Goal: Information Seeking & Learning: Learn about a topic

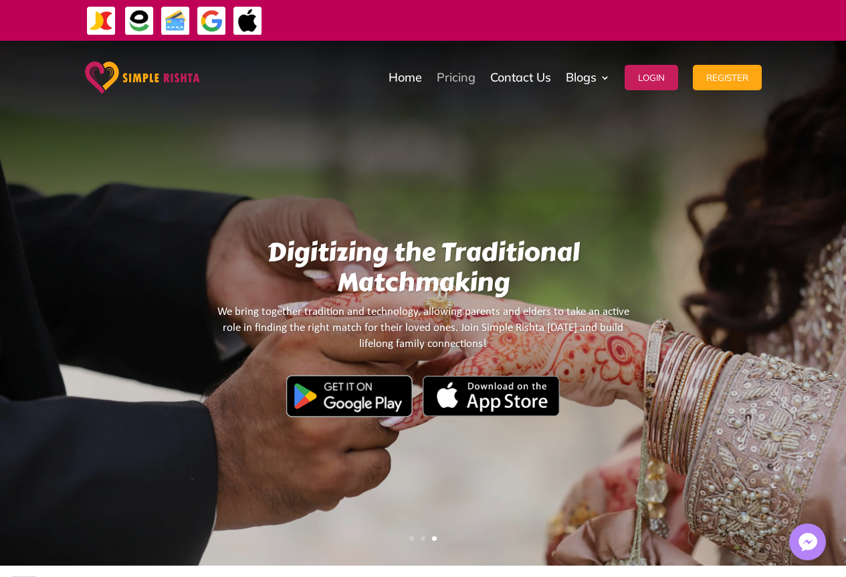
click at [457, 73] on link "Pricing" at bounding box center [456, 77] width 39 height 67
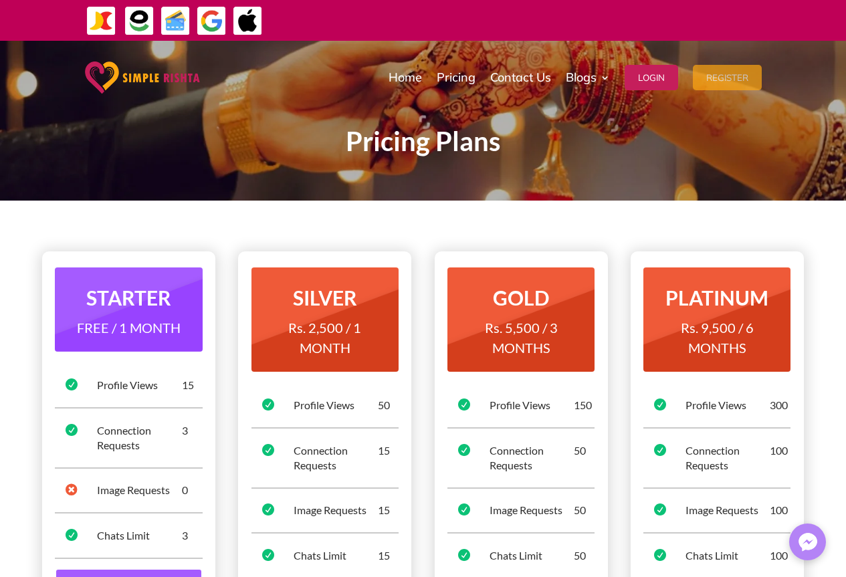
click at [723, 74] on button "Register" at bounding box center [727, 77] width 69 height 25
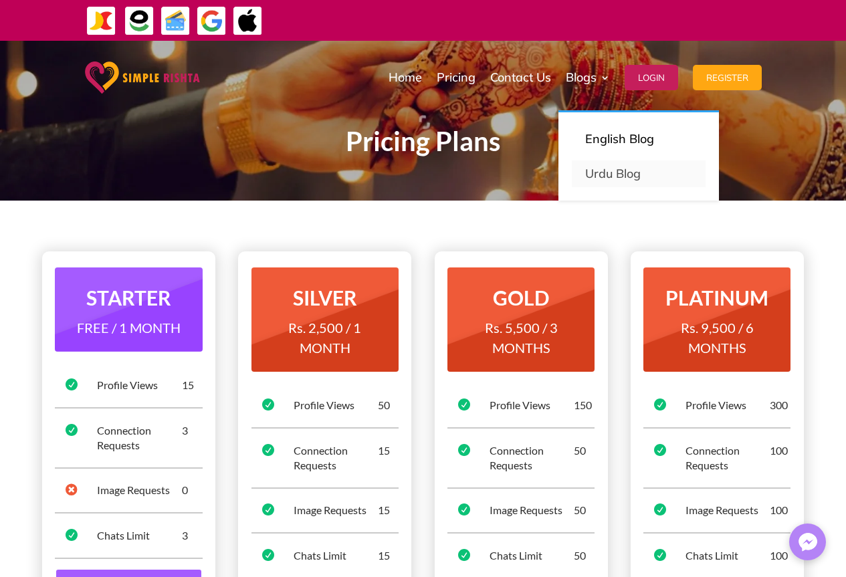
click at [631, 174] on link "Urdu Blog" at bounding box center [639, 173] width 134 height 27
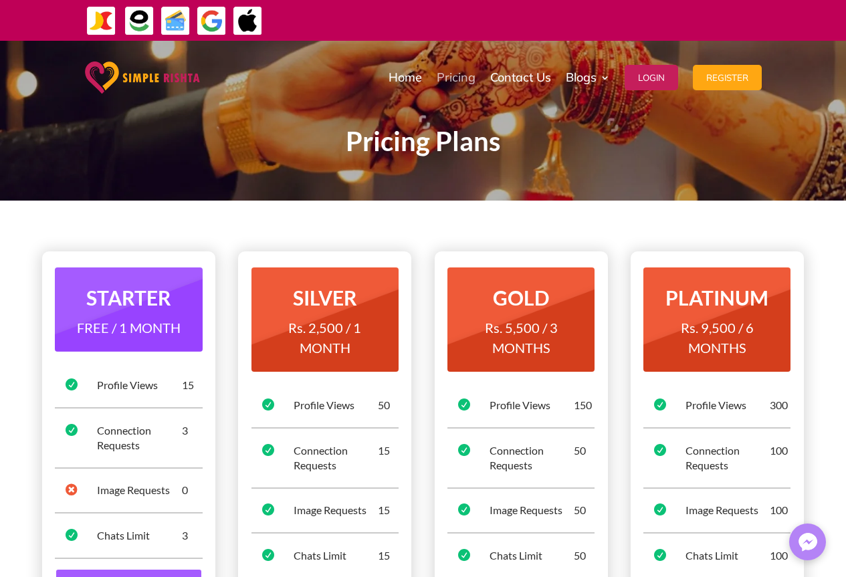
click at [451, 72] on link "Pricing" at bounding box center [456, 77] width 39 height 67
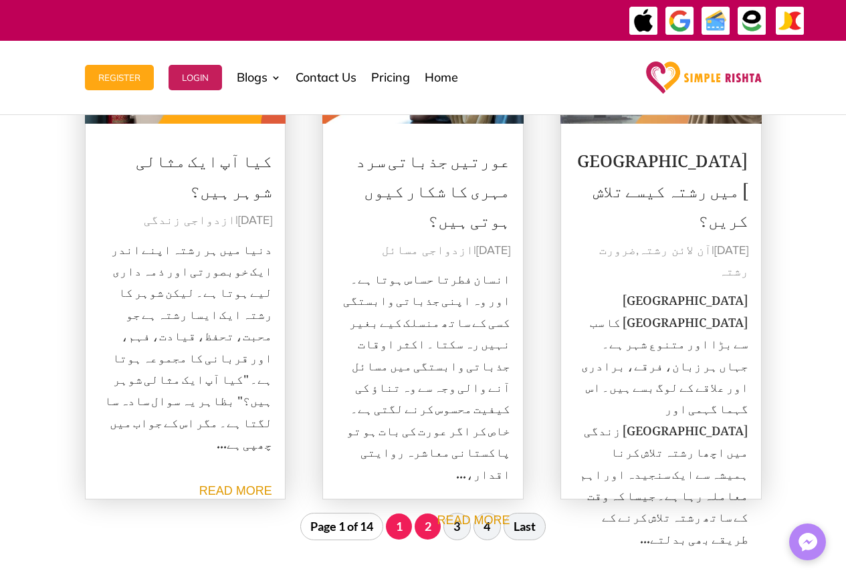
scroll to position [1259, 0]
